Goal: Find specific page/section: Find specific page/section

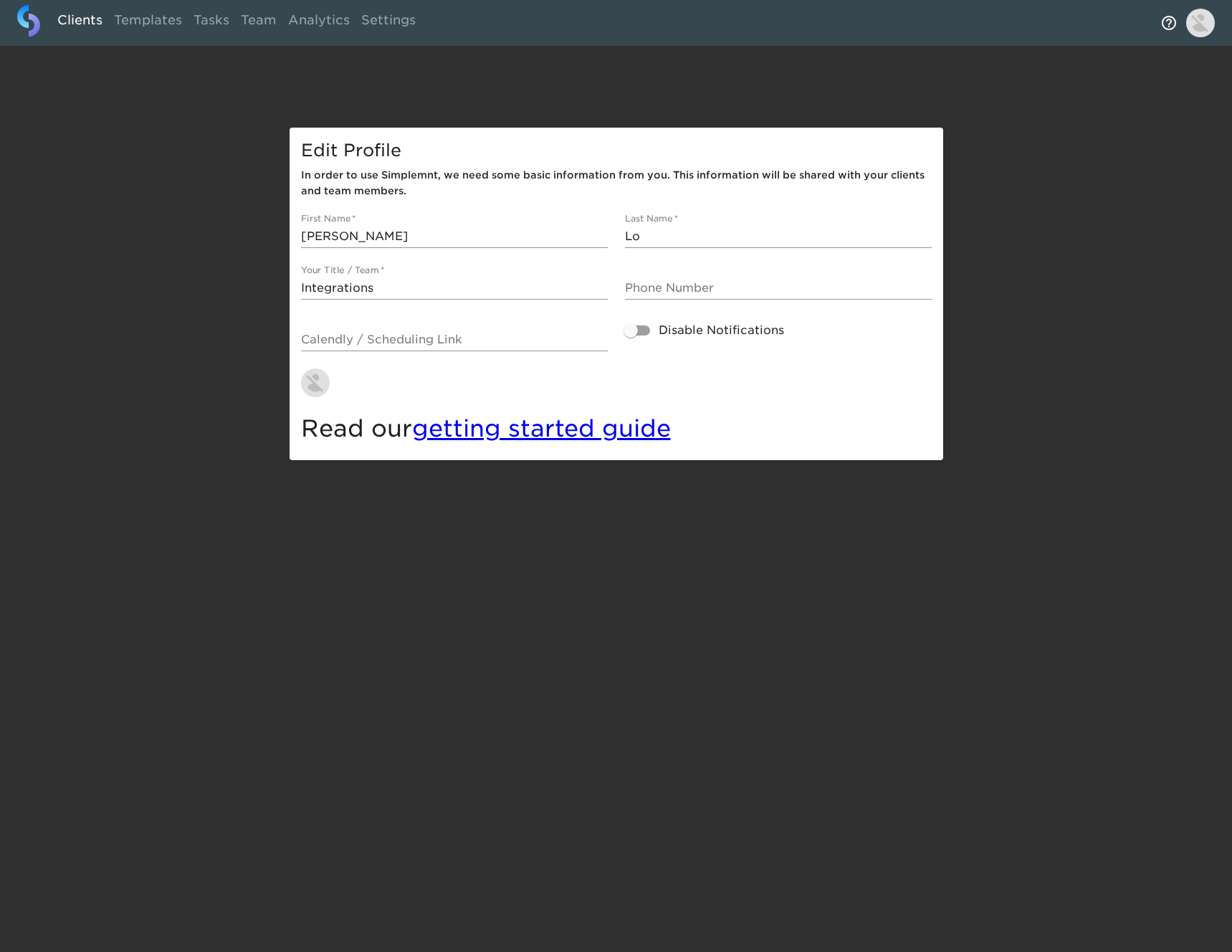
click at [79, 30] on link "Clients" at bounding box center [79, 23] width 57 height 35
select select "10"
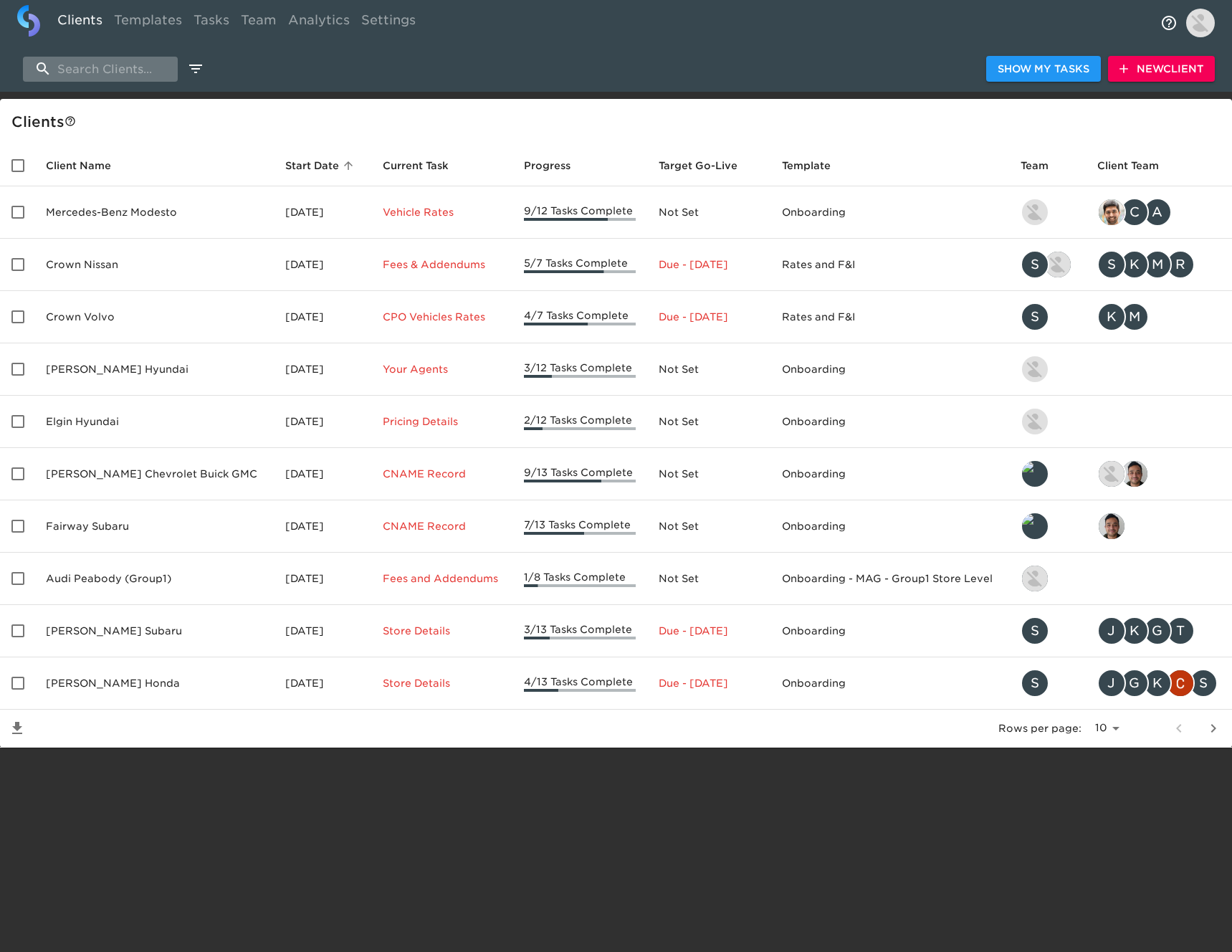
click at [138, 72] on input "search" at bounding box center [100, 69] width 155 height 25
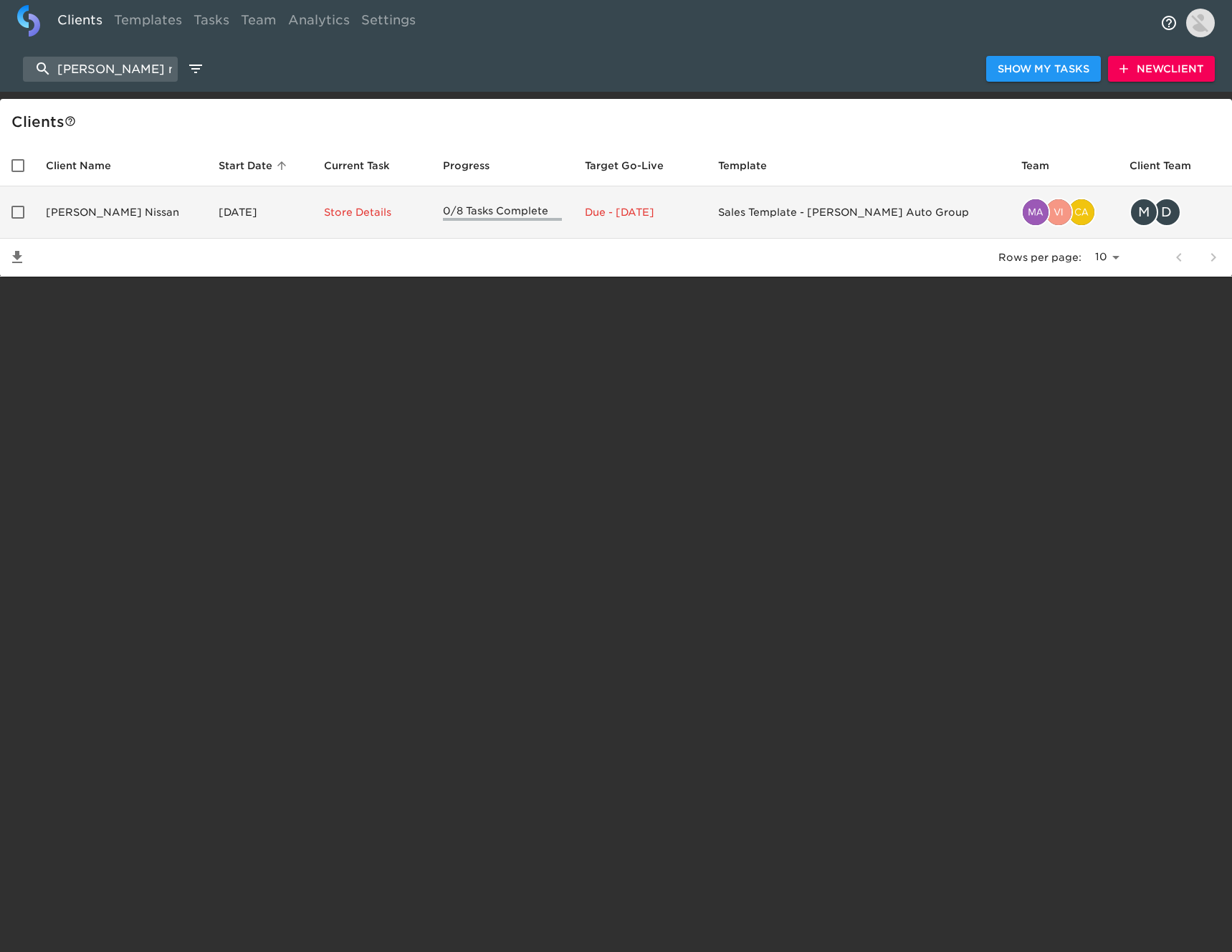
type input "[PERSON_NAME] nissan"
click at [139, 199] on td "[PERSON_NAME] Nissan" at bounding box center [120, 213] width 173 height 52
